Goal: Entertainment & Leisure: Browse casually

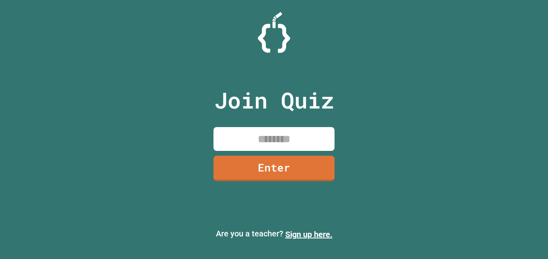
click at [263, 142] on input at bounding box center [273, 139] width 121 height 24
type input "********"
click at [302, 164] on link "Enter" at bounding box center [273, 168] width 121 height 25
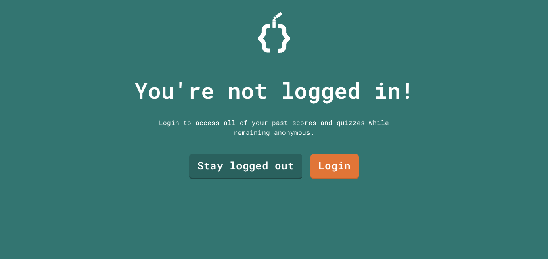
click at [359, 167] on div "You're not logged in! Login to access all of your past scores and quizzes while…" at bounding box center [274, 129] width 296 height 259
click at [265, 164] on link "Stay logged out" at bounding box center [245, 166] width 113 height 25
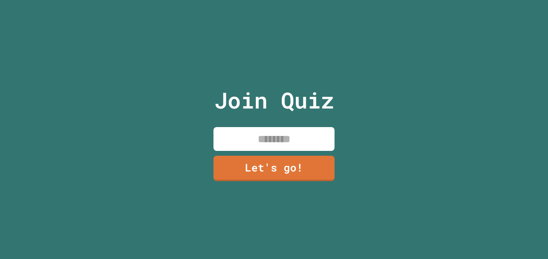
click at [297, 135] on input at bounding box center [273, 139] width 121 height 24
click at [301, 146] on input "******" at bounding box center [273, 139] width 121 height 24
type input "******"
click at [300, 165] on link "Let's go!" at bounding box center [273, 168] width 121 height 25
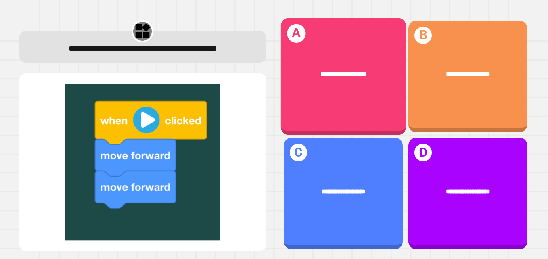
click at [354, 79] on div "**********" at bounding box center [342, 74] width 125 height 38
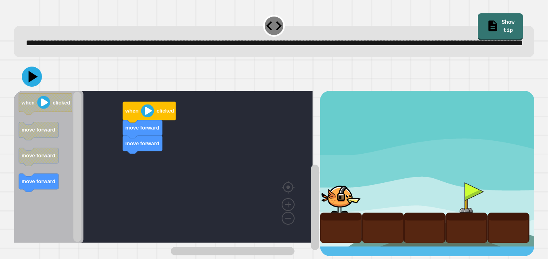
scroll to position [13, 0]
click at [32, 83] on icon at bounding box center [32, 77] width 24 height 24
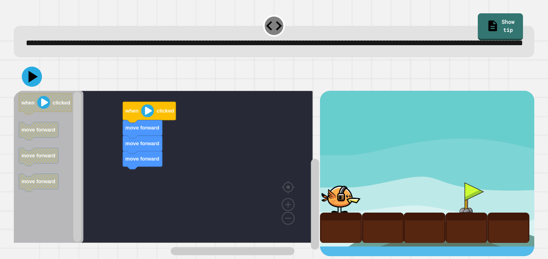
click at [159, 113] on div "when clicked move forward move forward move forward when clicked move forward m…" at bounding box center [167, 173] width 306 height 165
click at [151, 113] on image "Blockly Workspace" at bounding box center [147, 110] width 13 height 13
click at [32, 77] on icon at bounding box center [33, 77] width 11 height 14
click at [117, 86] on div at bounding box center [274, 77] width 520 height 28
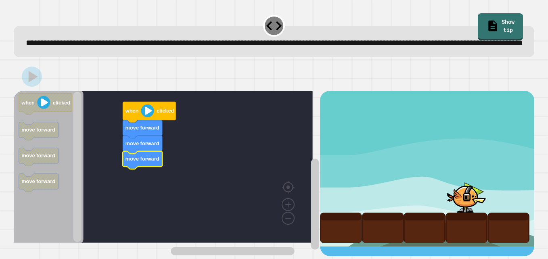
click at [147, 167] on icon "Blockly Workspace" at bounding box center [143, 160] width 40 height 18
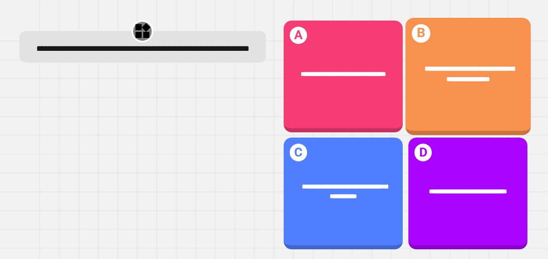
click at [424, 107] on div "**********" at bounding box center [467, 76] width 125 height 117
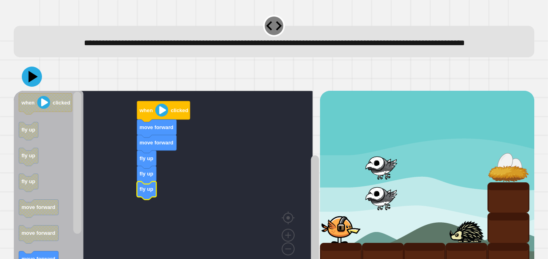
scroll to position [43, 0]
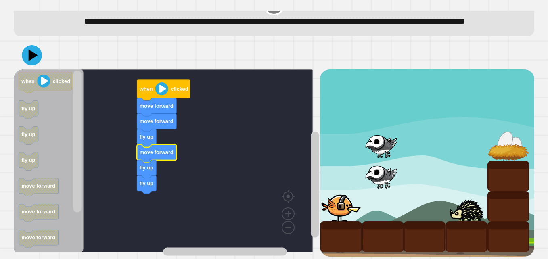
click at [27, 48] on icon at bounding box center [32, 55] width 20 height 20
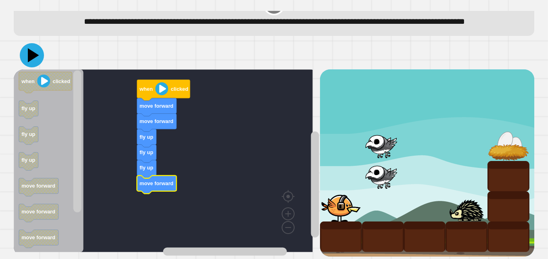
click at [29, 48] on icon at bounding box center [33, 55] width 11 height 14
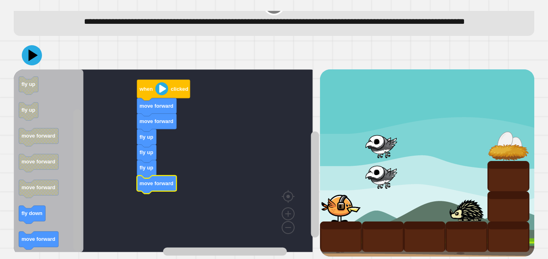
click at [77, 244] on div "move forward fly up fly up fly up move forward move forward when clicked when c…" at bounding box center [274, 148] width 526 height 221
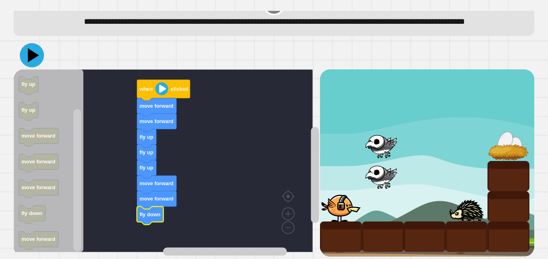
click at [33, 44] on icon at bounding box center [32, 55] width 24 height 24
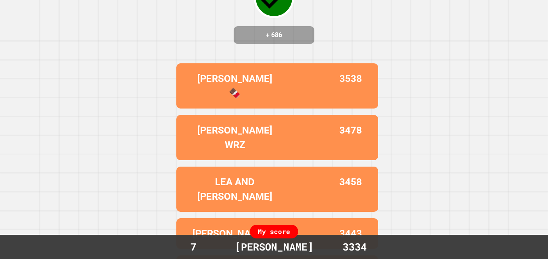
scroll to position [0, 0]
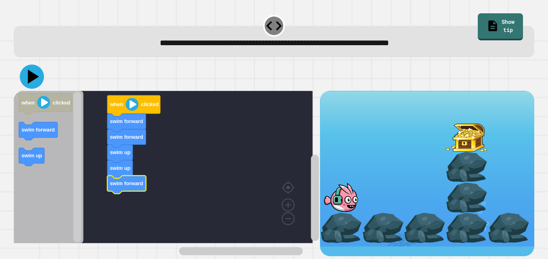
click at [33, 84] on icon at bounding box center [32, 77] width 24 height 24
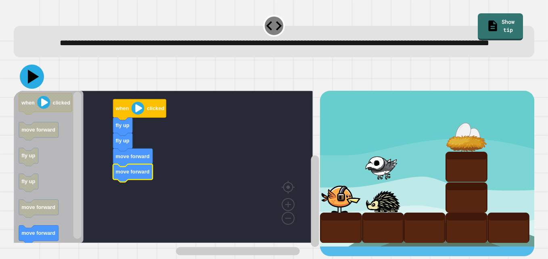
click at [36, 89] on icon at bounding box center [32, 77] width 24 height 24
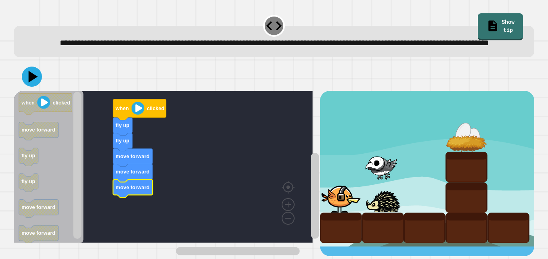
click at [33, 79] on icon at bounding box center [33, 77] width 9 height 12
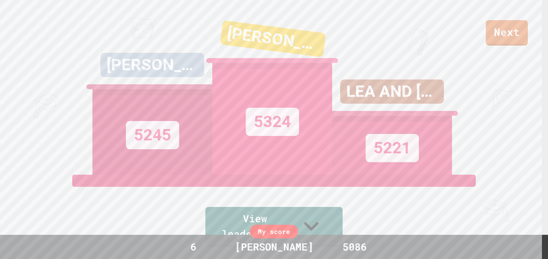
scroll to position [148, 0]
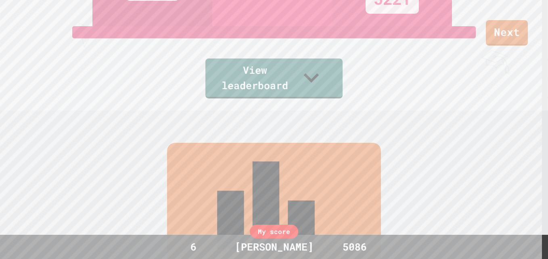
click at [330, 90] on link "View leaderboard" at bounding box center [273, 78] width 137 height 40
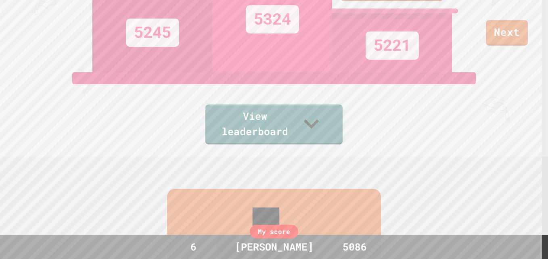
scroll to position [0, 0]
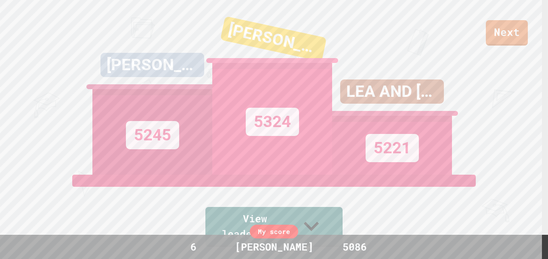
click at [511, 33] on link "Next" at bounding box center [507, 32] width 42 height 25
